Goal: Check status: Check status

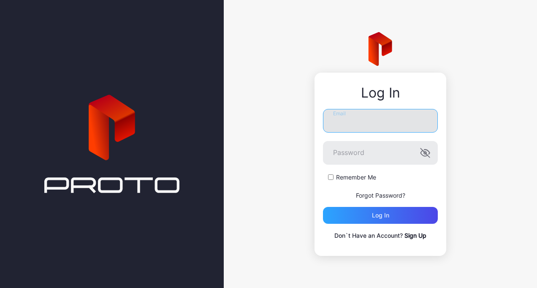
click at [343, 112] on input "Email" at bounding box center [380, 121] width 115 height 24
type input "**********"
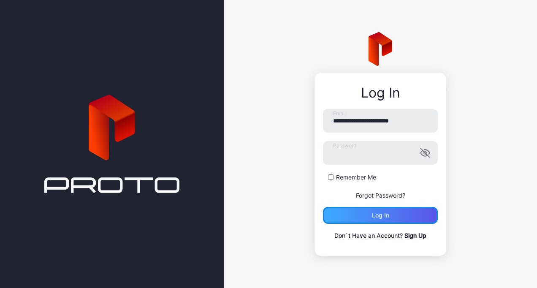
click at [363, 213] on div "Log in" at bounding box center [380, 215] width 115 height 17
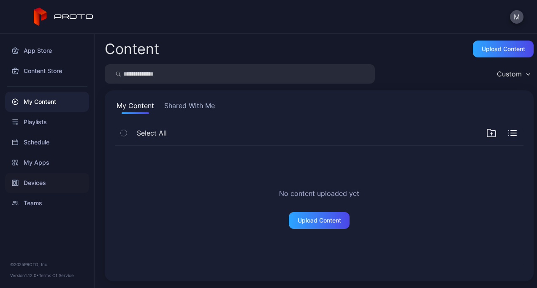
click at [34, 181] on div "Devices" at bounding box center [47, 183] width 84 height 20
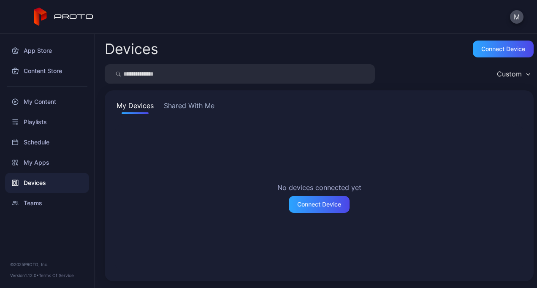
click at [172, 110] on button "Shared With Me" at bounding box center [189, 108] width 54 height 14
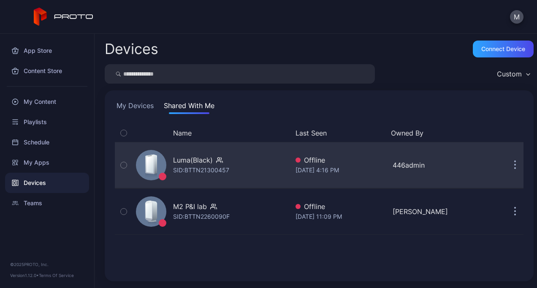
click at [245, 172] on div "Luma(Black) SID: BTTN21300457" at bounding box center [211, 165] width 156 height 42
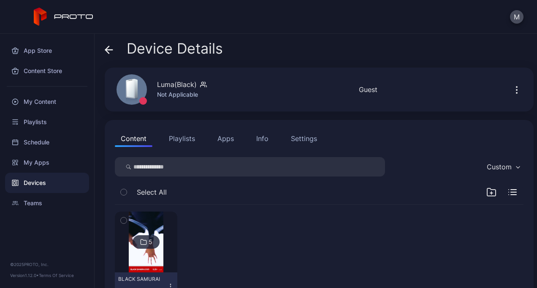
scroll to position [35, 0]
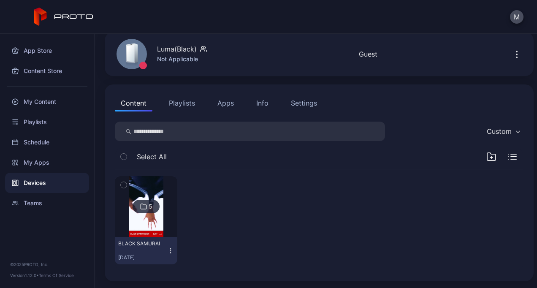
click at [151, 203] on div "5" at bounding box center [151, 207] width 4 height 8
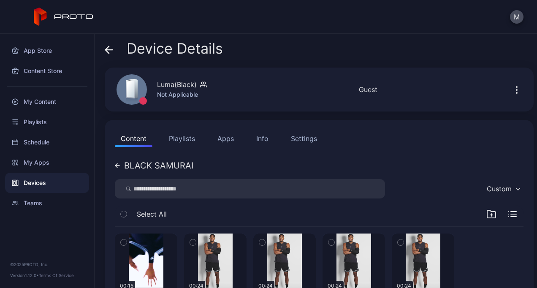
scroll to position [57, 0]
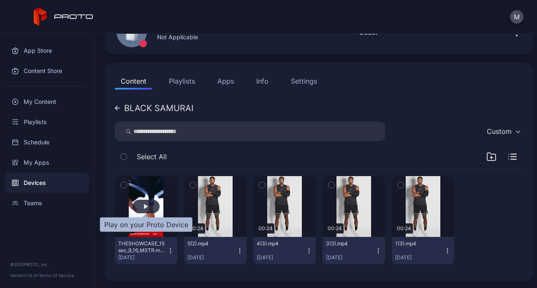
click at [150, 210] on div "button" at bounding box center [146, 207] width 27 height 14
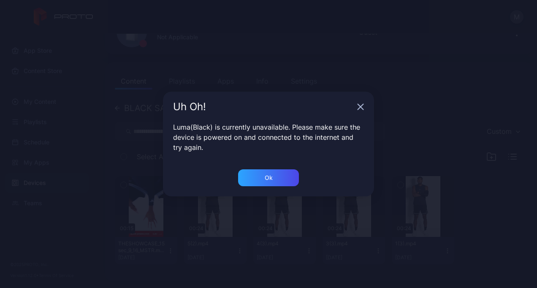
click at [364, 106] on div "Uh Oh!" at bounding box center [268, 107] width 211 height 30
click at [360, 107] on icon "button" at bounding box center [360, 107] width 7 height 7
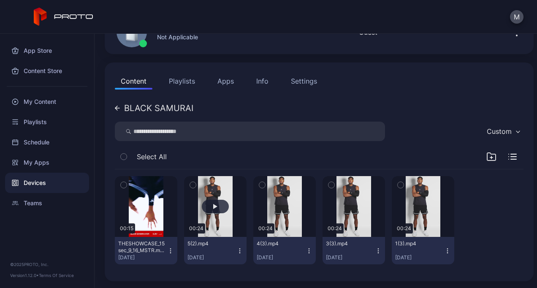
click at [217, 221] on button "button" at bounding box center [215, 206] width 63 height 61
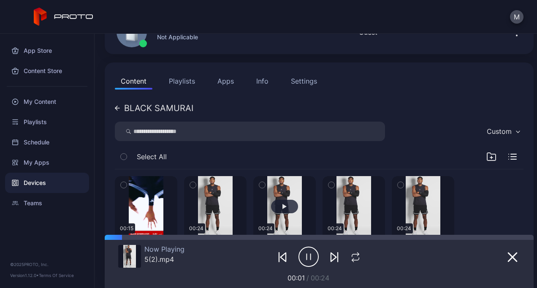
click at [272, 199] on button "button" at bounding box center [284, 206] width 63 height 61
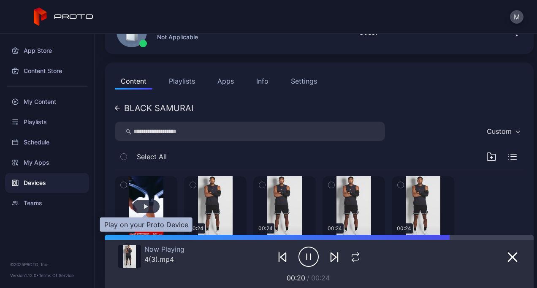
click at [143, 204] on div "button" at bounding box center [146, 207] width 27 height 14
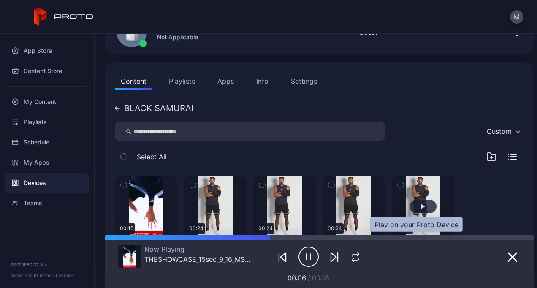
click at [412, 202] on div "button" at bounding box center [423, 207] width 27 height 14
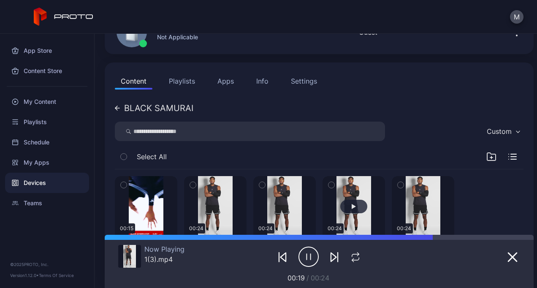
click at [344, 214] on button "button" at bounding box center [354, 206] width 63 height 61
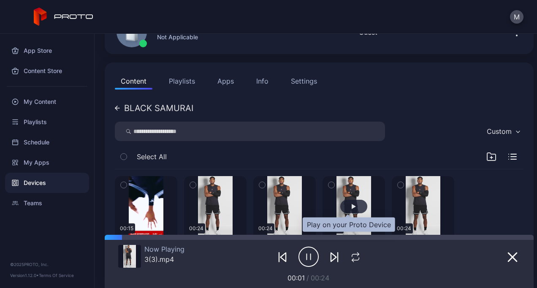
click at [345, 210] on div "button" at bounding box center [354, 207] width 27 height 14
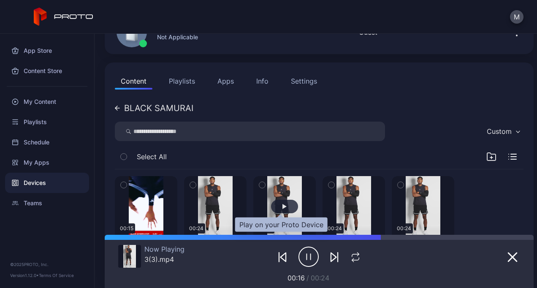
click at [276, 211] on div "button" at bounding box center [284, 207] width 27 height 14
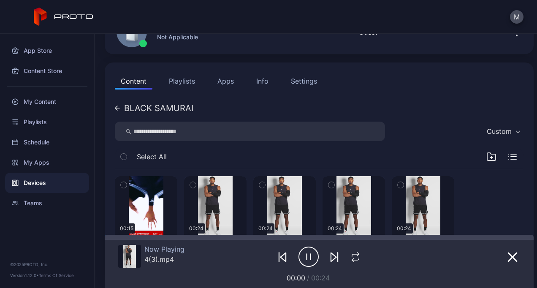
click at [306, 258] on icon "button" at bounding box center [309, 256] width 20 height 21
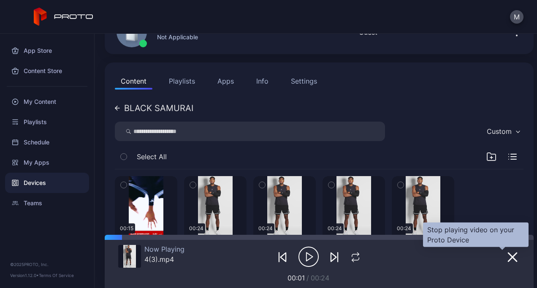
click at [509, 257] on icon "button" at bounding box center [513, 257] width 8 height 8
